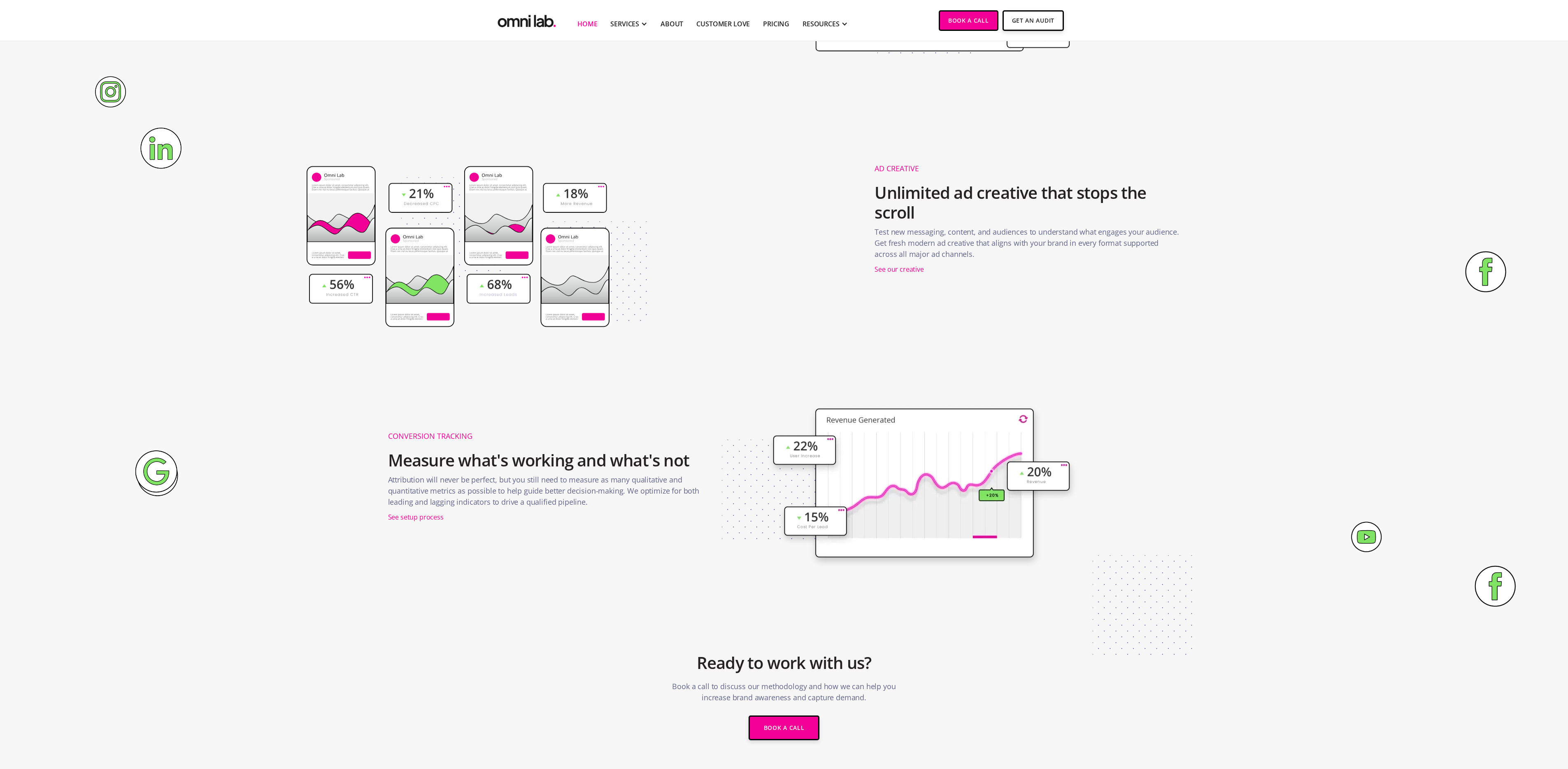
scroll to position [383, 0]
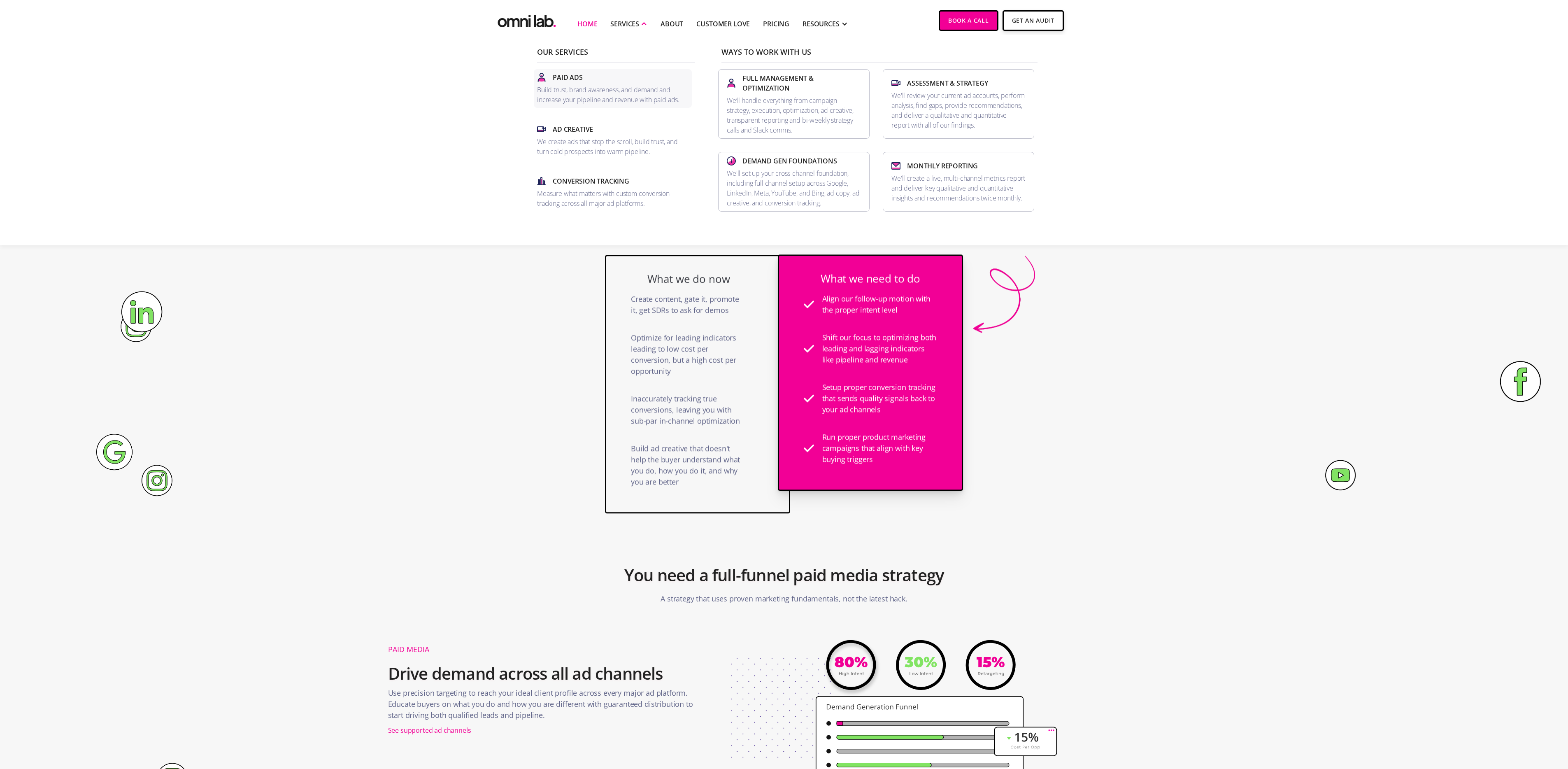
click at [597, 90] on p "Build trust, brand awareness, and demand and increase your pipeline and revenue…" at bounding box center [612, 94] width 152 height 19
